Goal: Navigation & Orientation: Go to known website

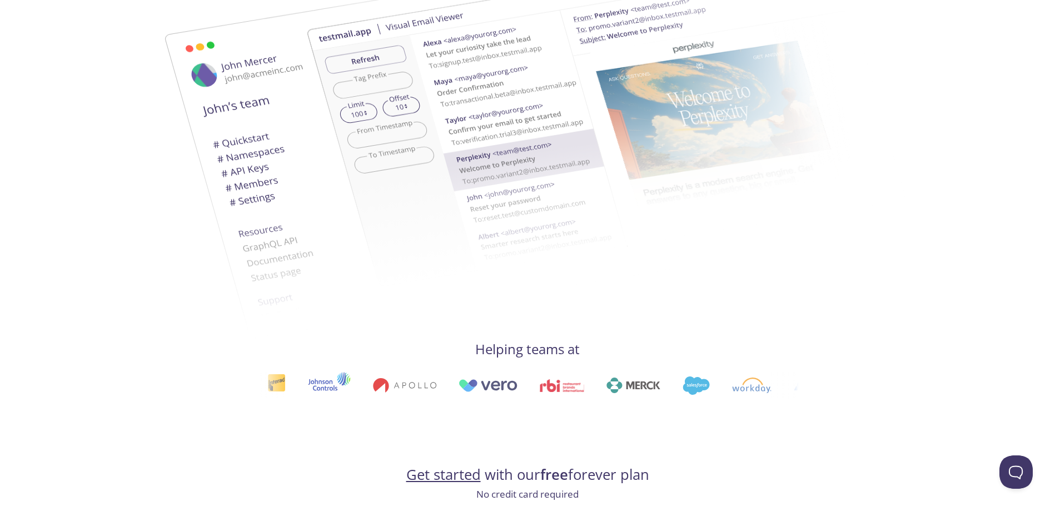
scroll to position [371, 0]
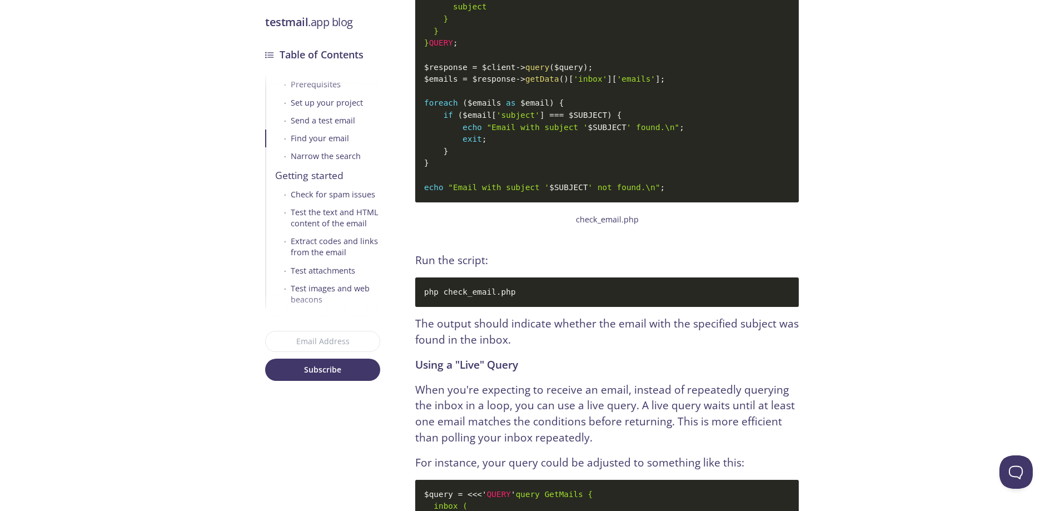
scroll to position [2661, 0]
